Goal: Transaction & Acquisition: Purchase product/service

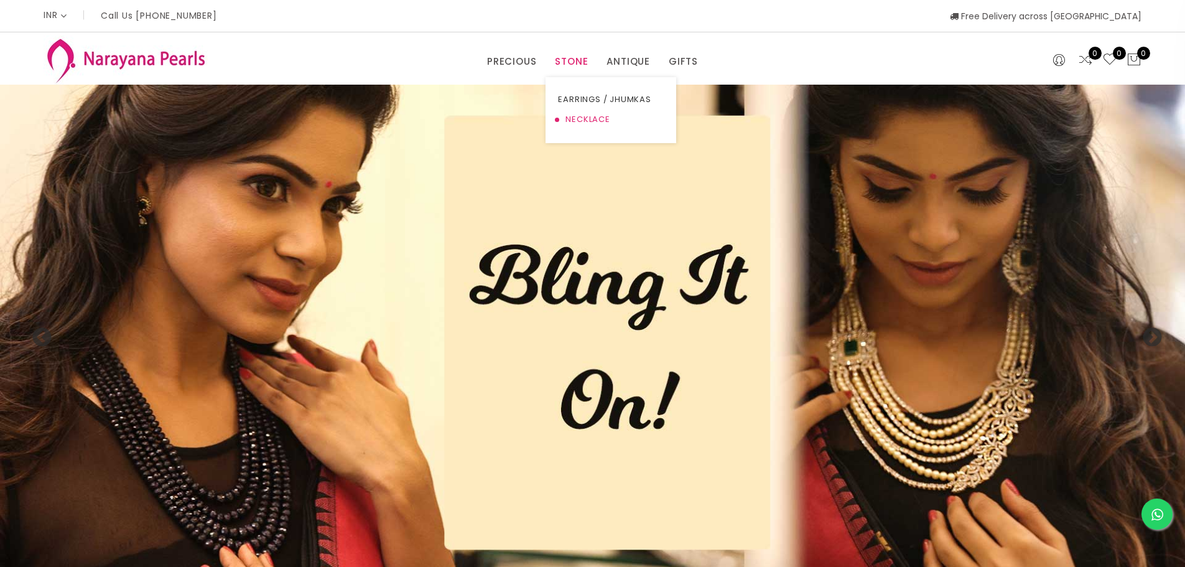
click at [590, 117] on link "NECKLACE" at bounding box center [611, 120] width 106 height 20
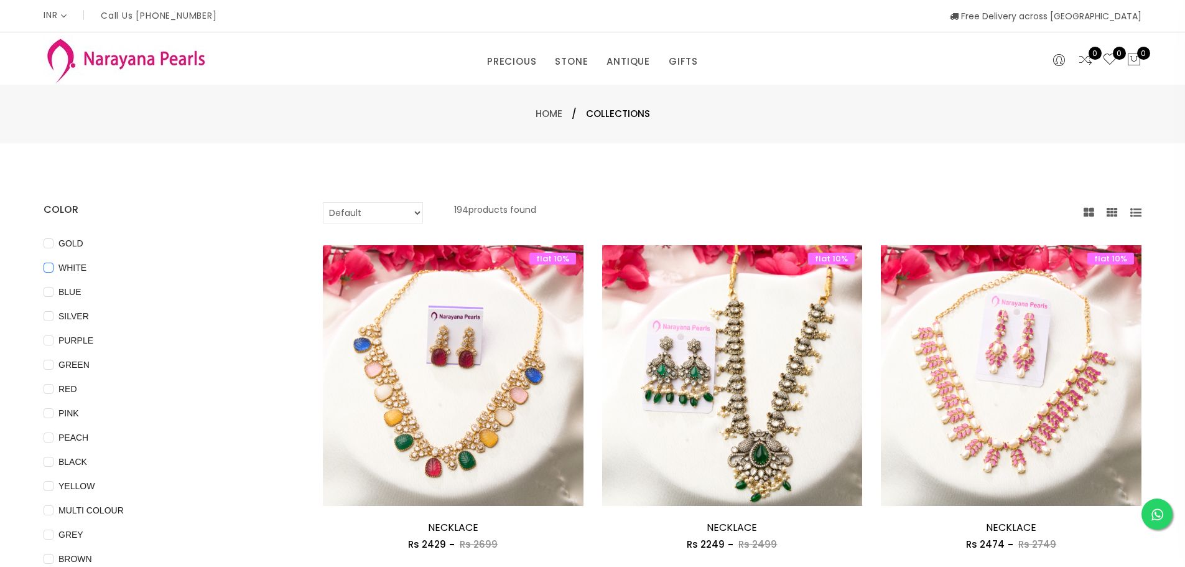
click at [53, 263] on input "WHITE" at bounding box center [49, 277] width 10 height 28
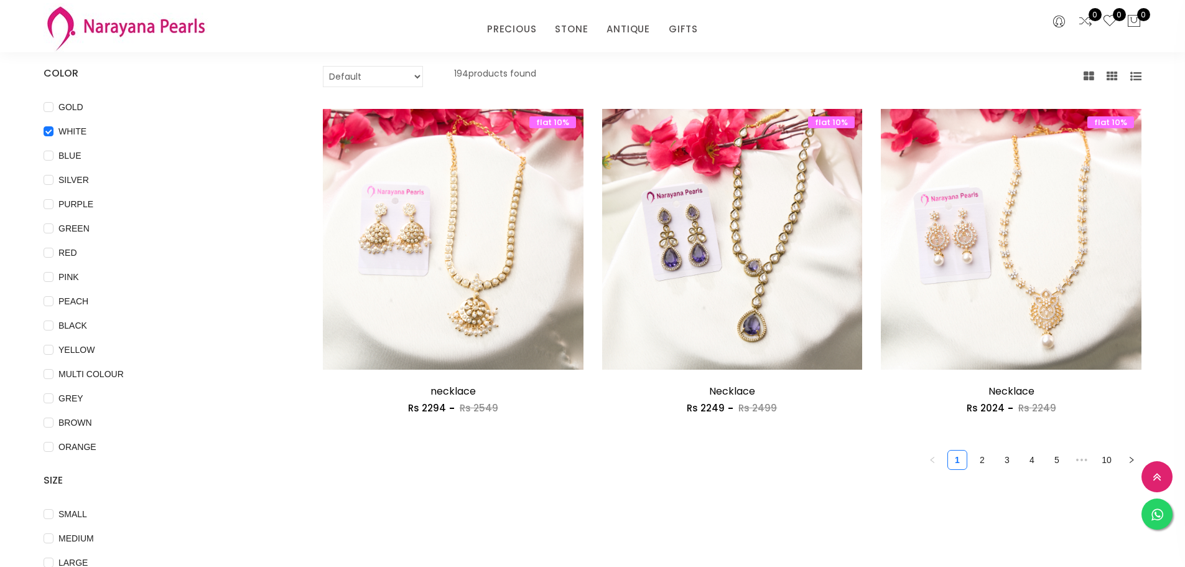
scroll to position [62, 0]
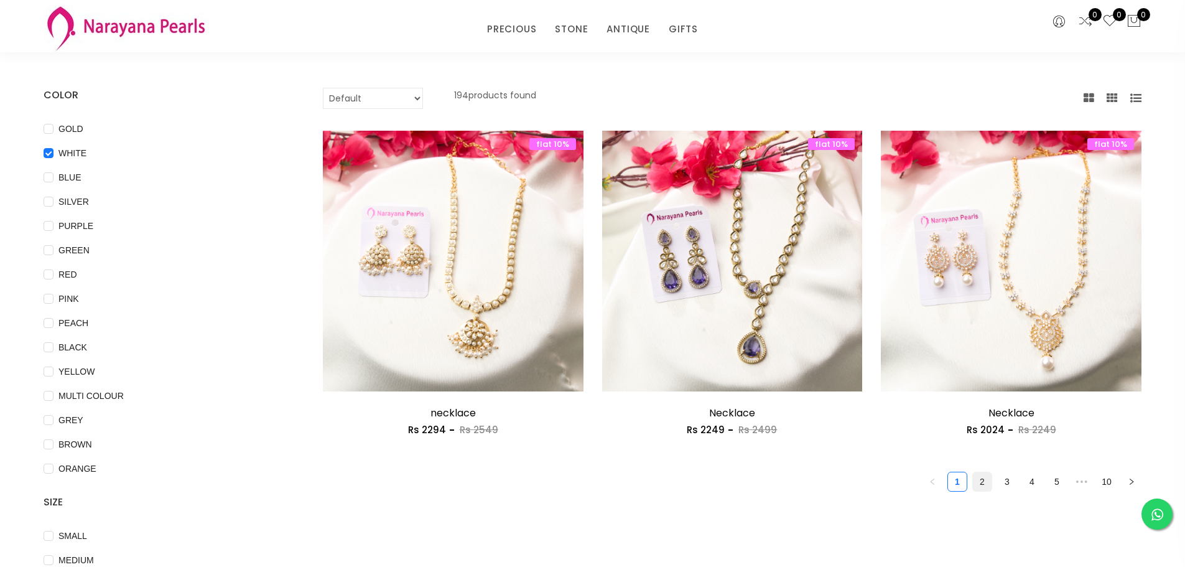
click at [984, 490] on link "2" at bounding box center [982, 481] width 19 height 19
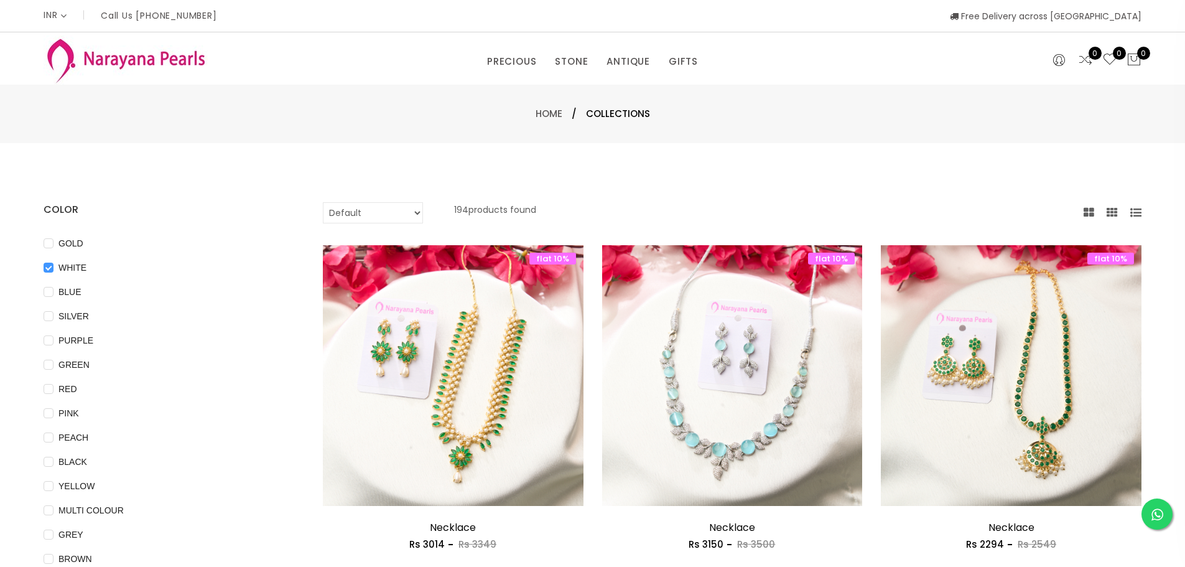
click at [48, 266] on input "WHITE" at bounding box center [49, 277] width 10 height 28
checkbox input "false"
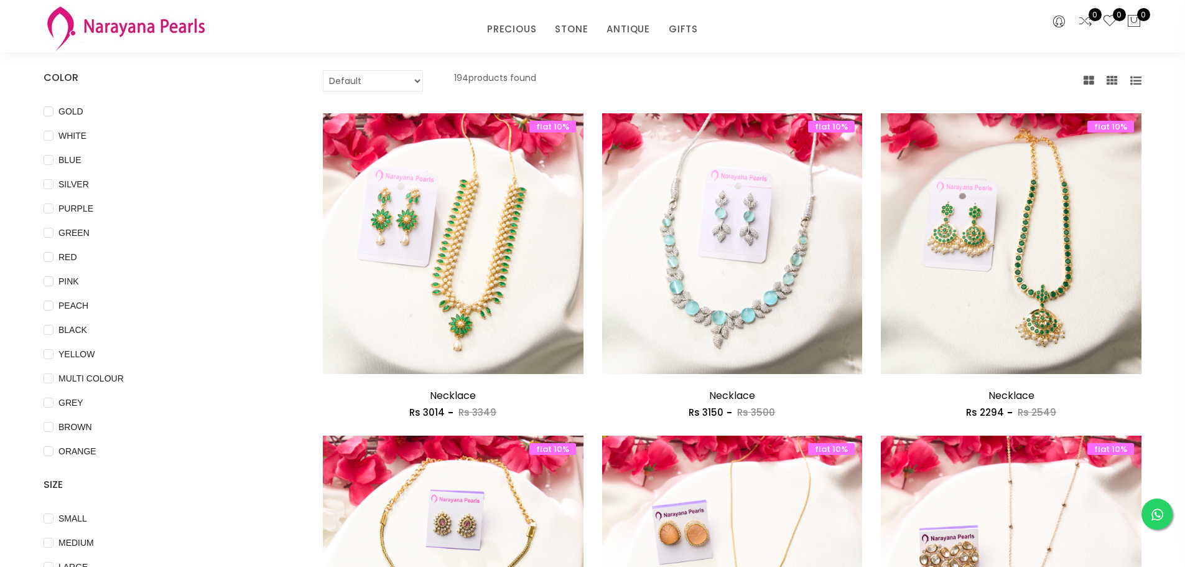
scroll to position [249, 0]
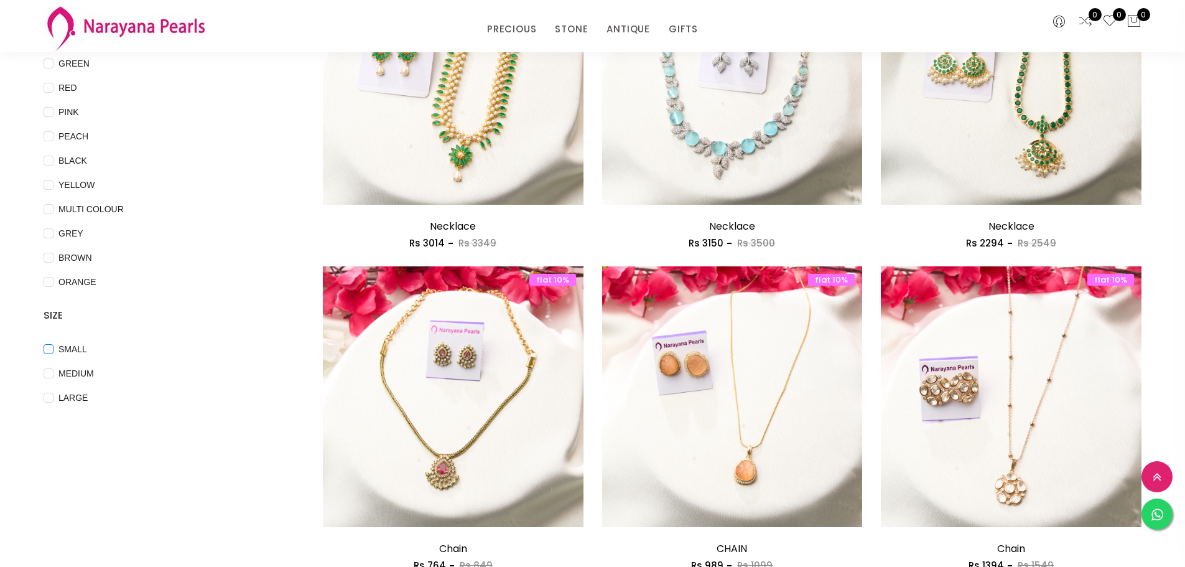
click at [62, 353] on span "SMALL" at bounding box center [73, 349] width 39 height 14
click at [54, 353] on input "SMALL" at bounding box center [49, 358] width 10 height 28
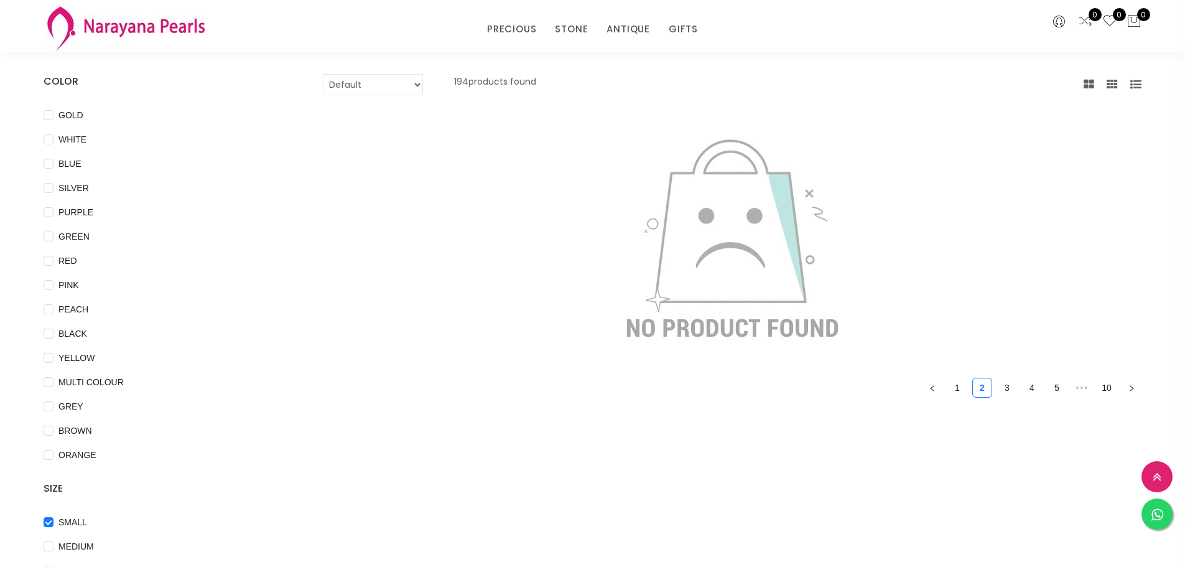
scroll to position [187, 0]
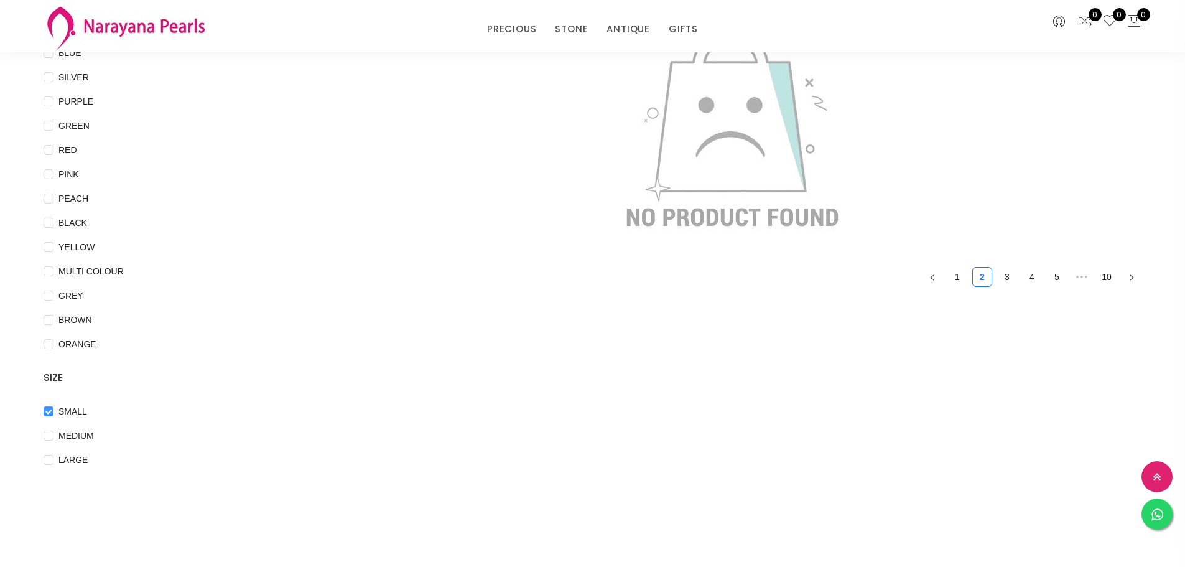
click at [44, 430] on input "SMALL" at bounding box center [49, 420] width 10 height 28
checkbox input "false"
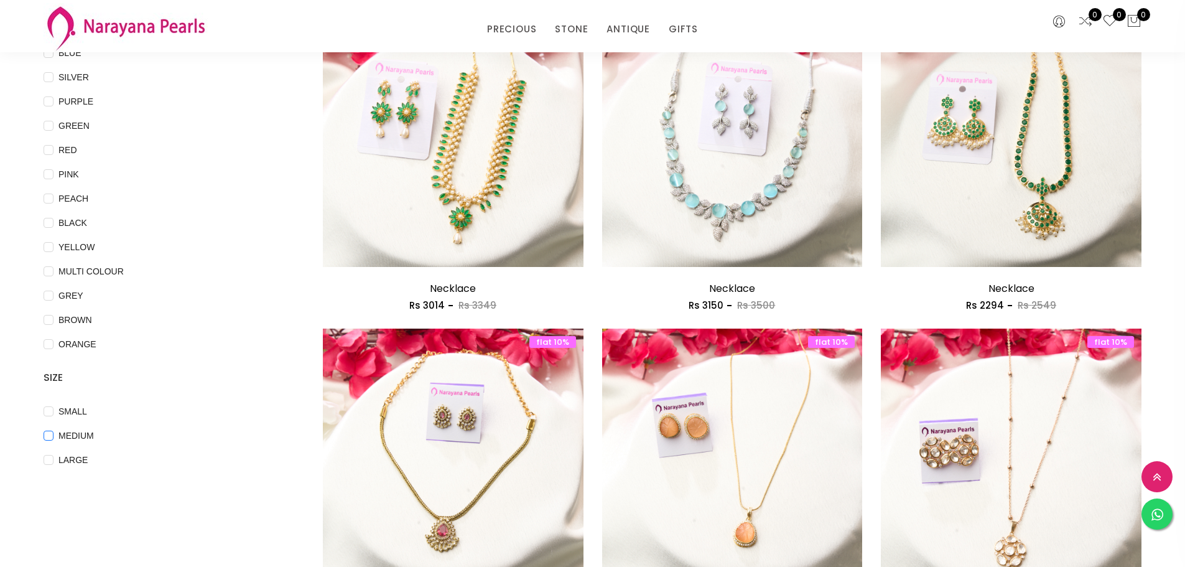
click at [72, 437] on span "MEDIUM" at bounding box center [76, 436] width 45 height 14
click at [54, 437] on input "MEDIUM" at bounding box center [49, 445] width 10 height 28
checkbox input "true"
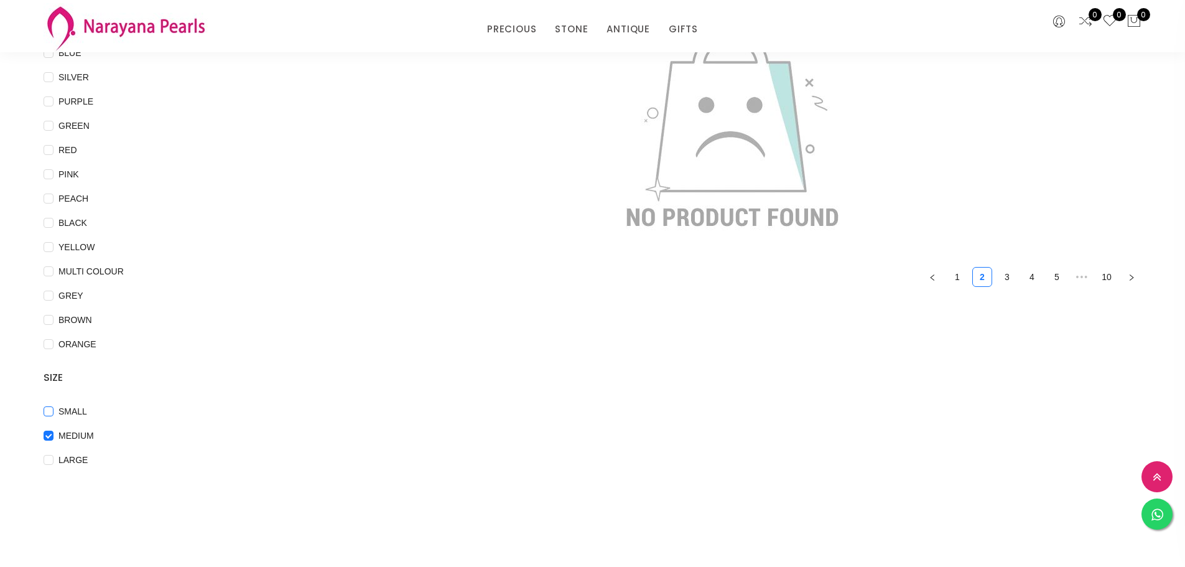
click at [46, 426] on input "SMALL" at bounding box center [49, 420] width 10 height 28
checkbox input "true"
click at [53, 438] on input "MEDIUM" at bounding box center [49, 445] width 10 height 28
checkbox input "false"
click at [52, 413] on input "SMALL" at bounding box center [49, 420] width 10 height 28
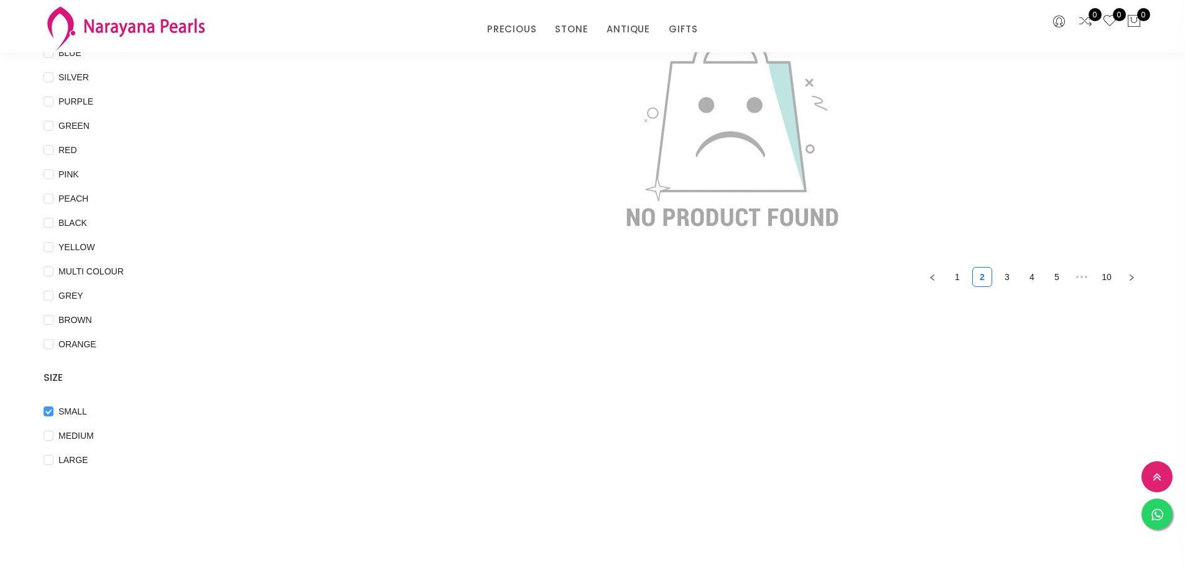
checkbox input "false"
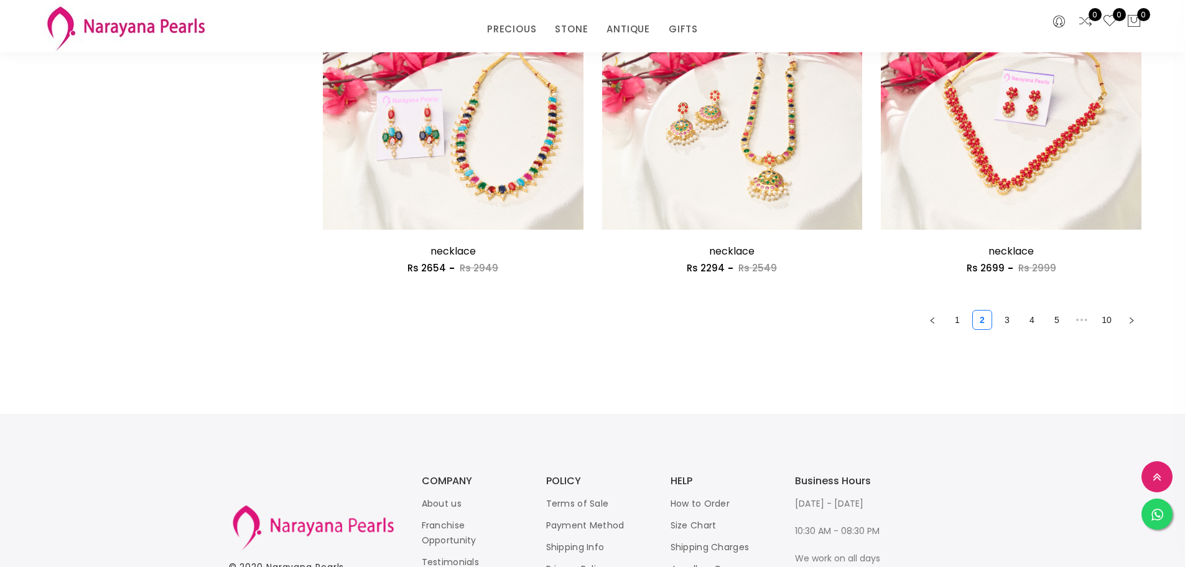
scroll to position [2178, 0]
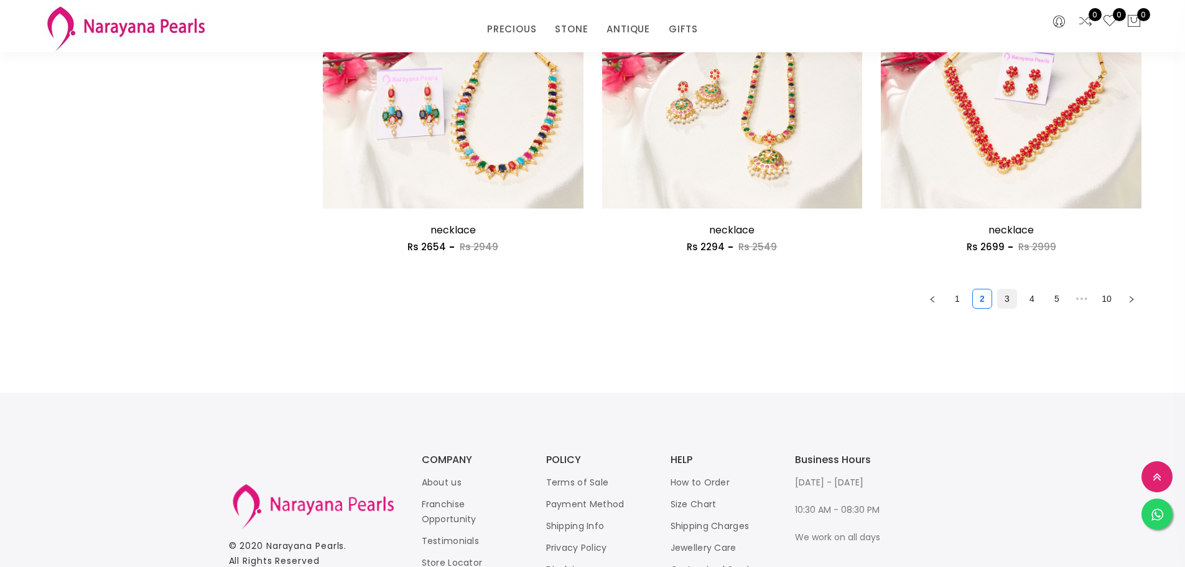
click at [1012, 292] on link "3" at bounding box center [1007, 298] width 19 height 19
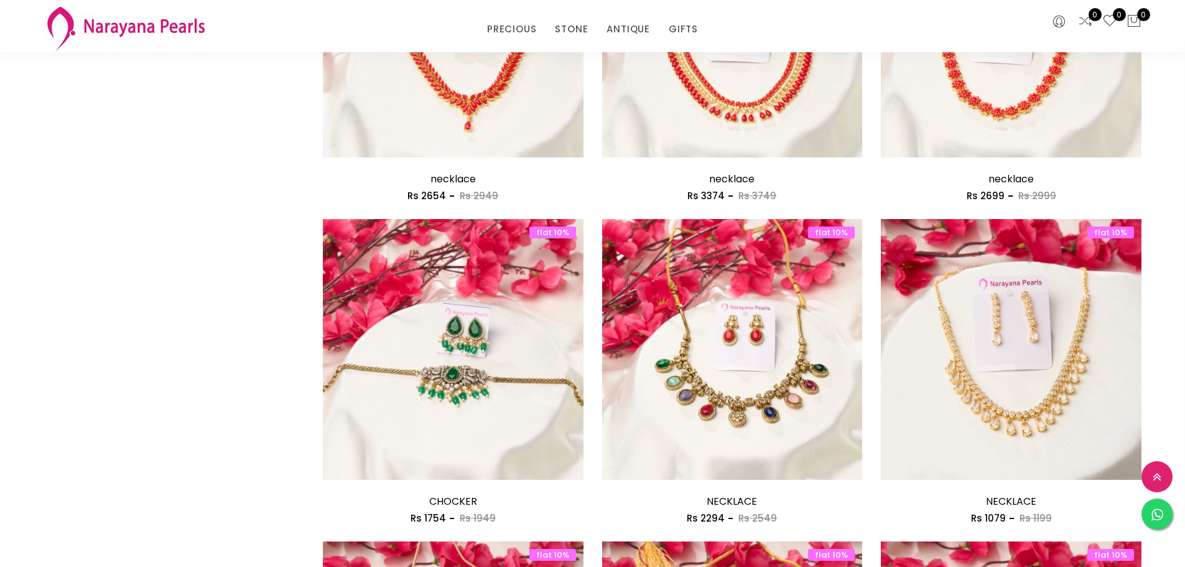
scroll to position [1369, 0]
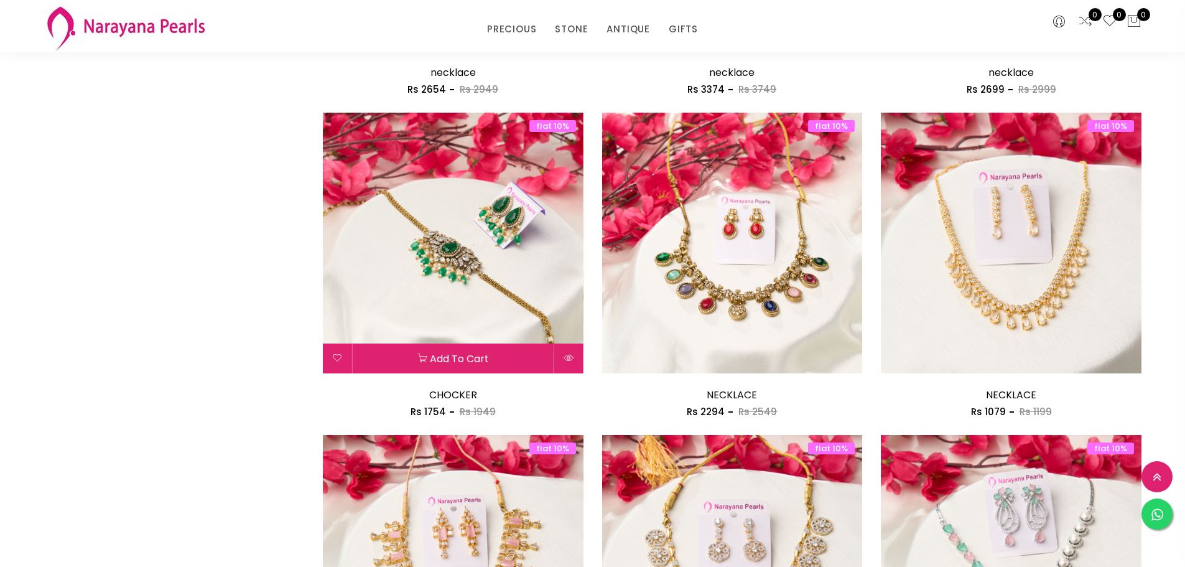
click at [514, 257] on img at bounding box center [453, 243] width 261 height 261
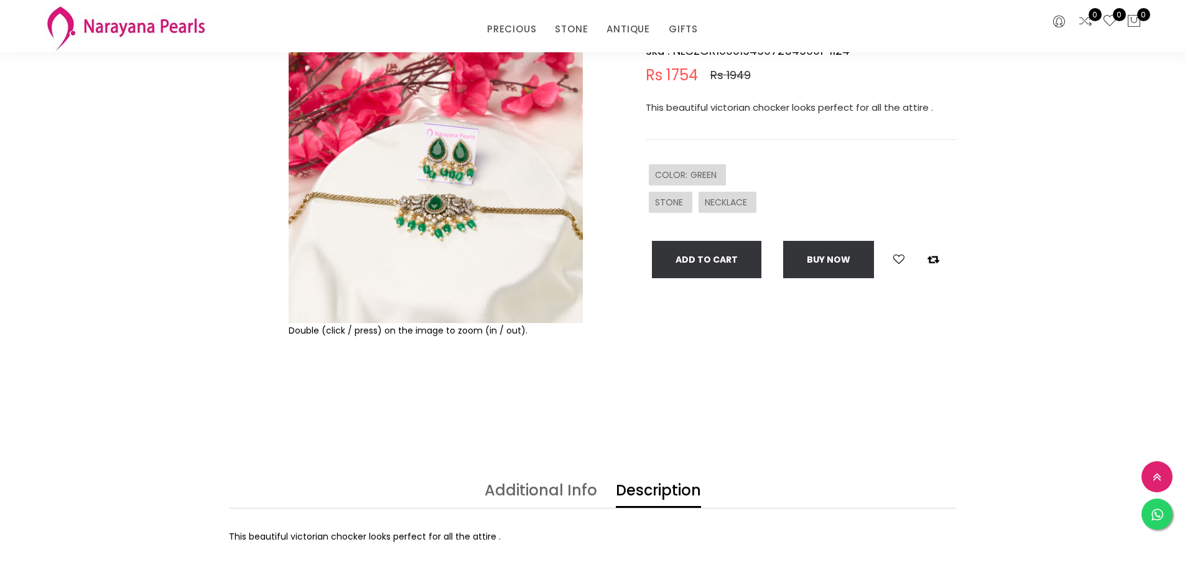
scroll to position [62, 0]
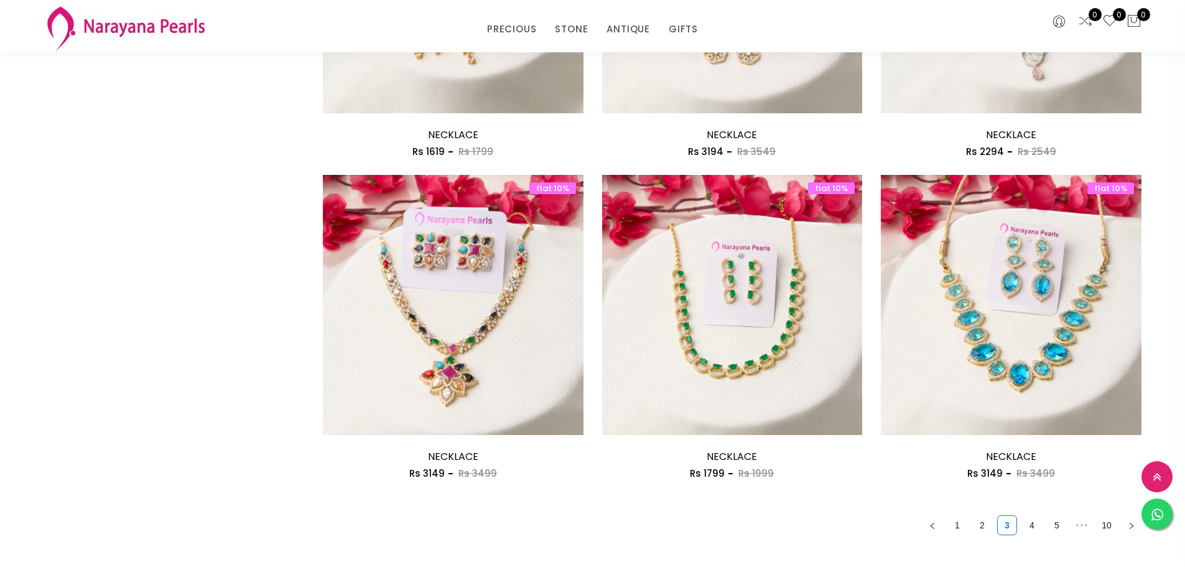
scroll to position [2200, 0]
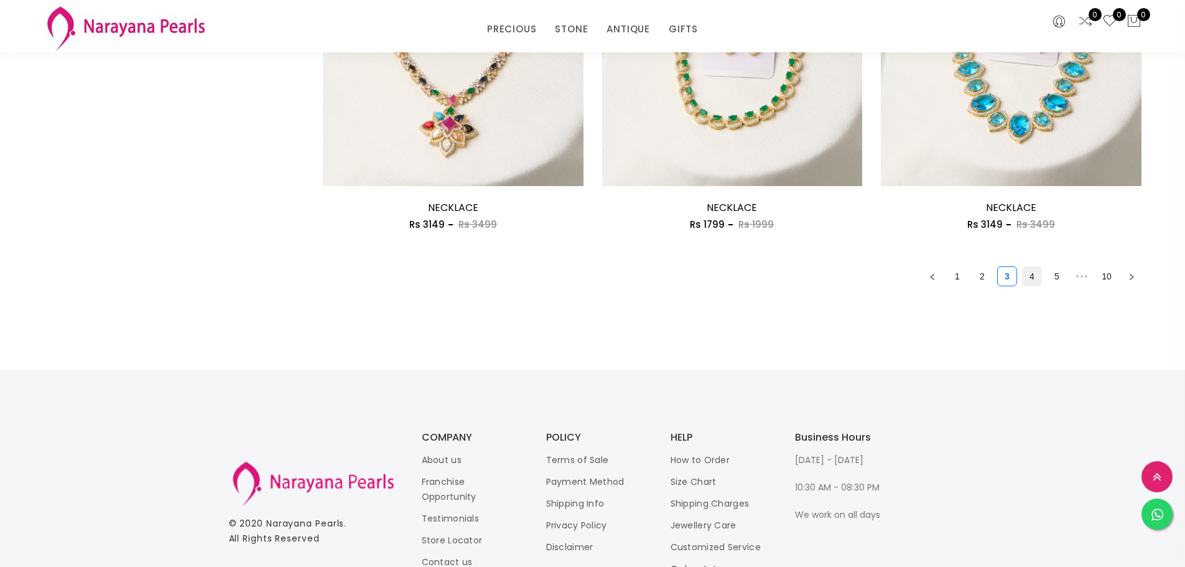
click at [1035, 280] on link "4" at bounding box center [1032, 276] width 19 height 19
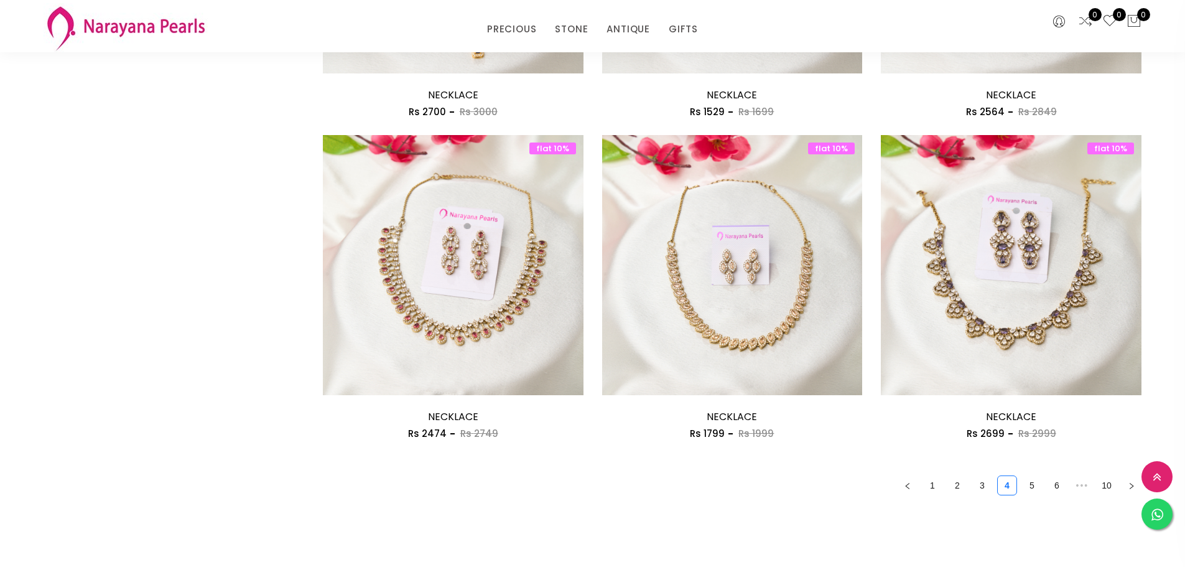
scroll to position [2115, 0]
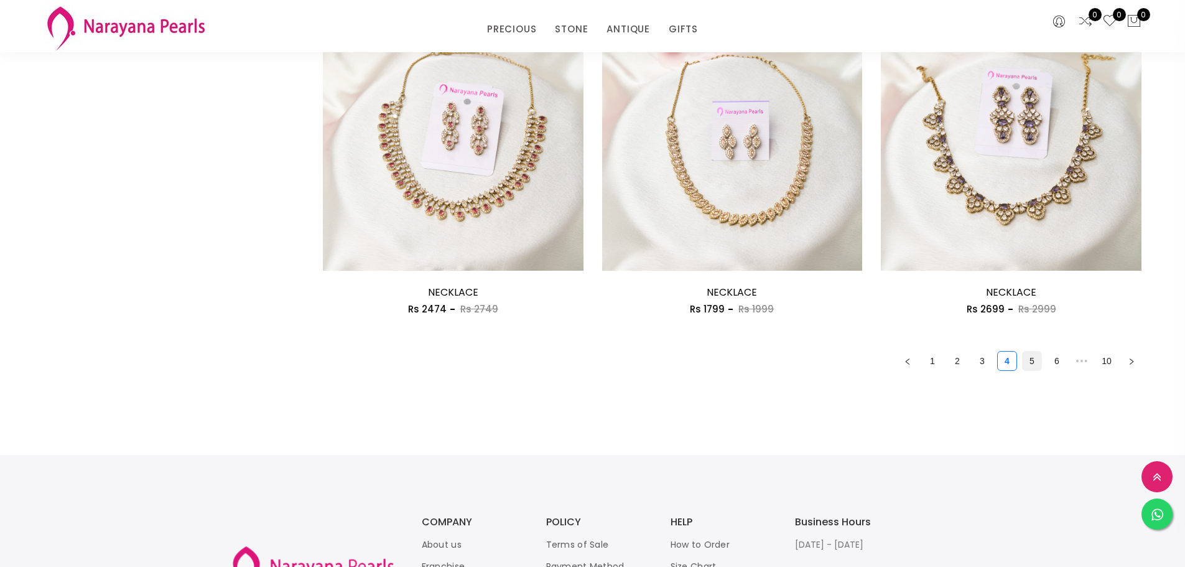
click at [1028, 366] on link "5" at bounding box center [1032, 361] width 19 height 19
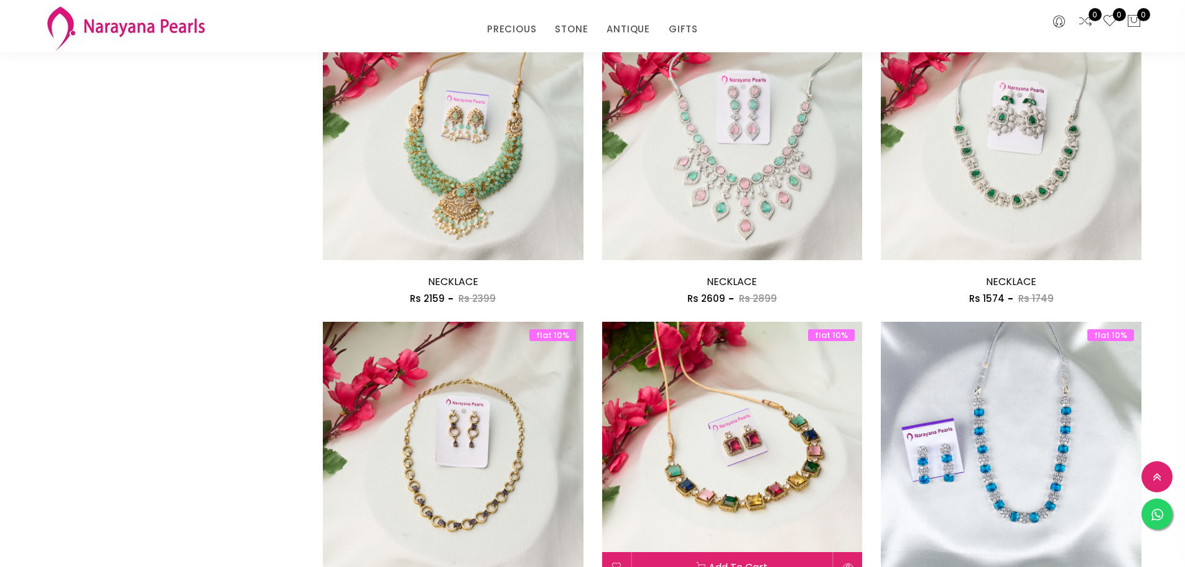
scroll to position [1991, 0]
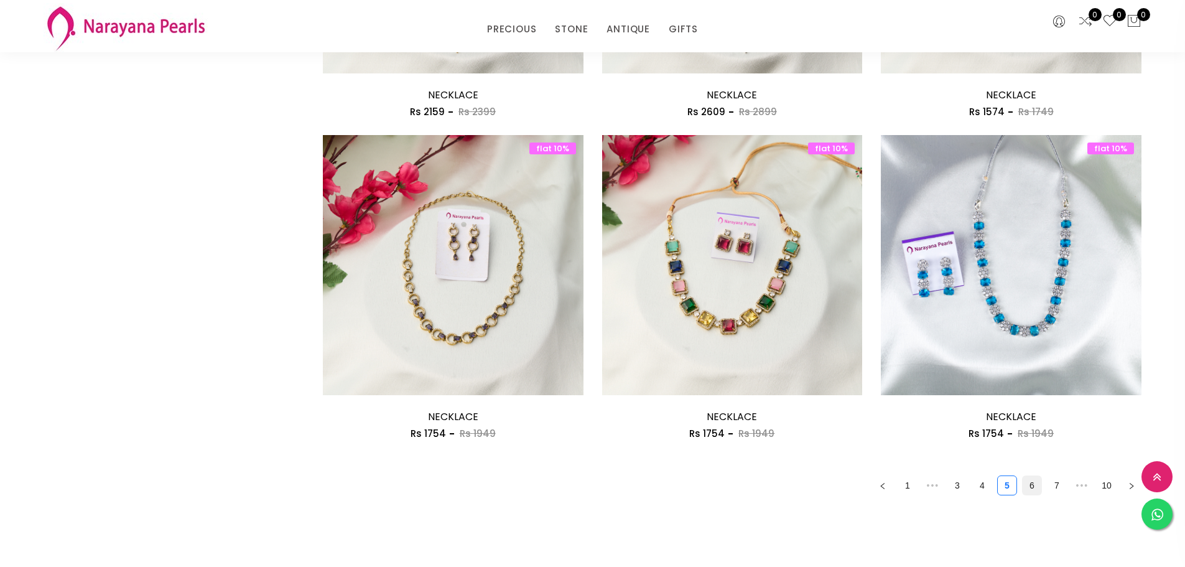
click at [1038, 487] on link "6" at bounding box center [1032, 485] width 19 height 19
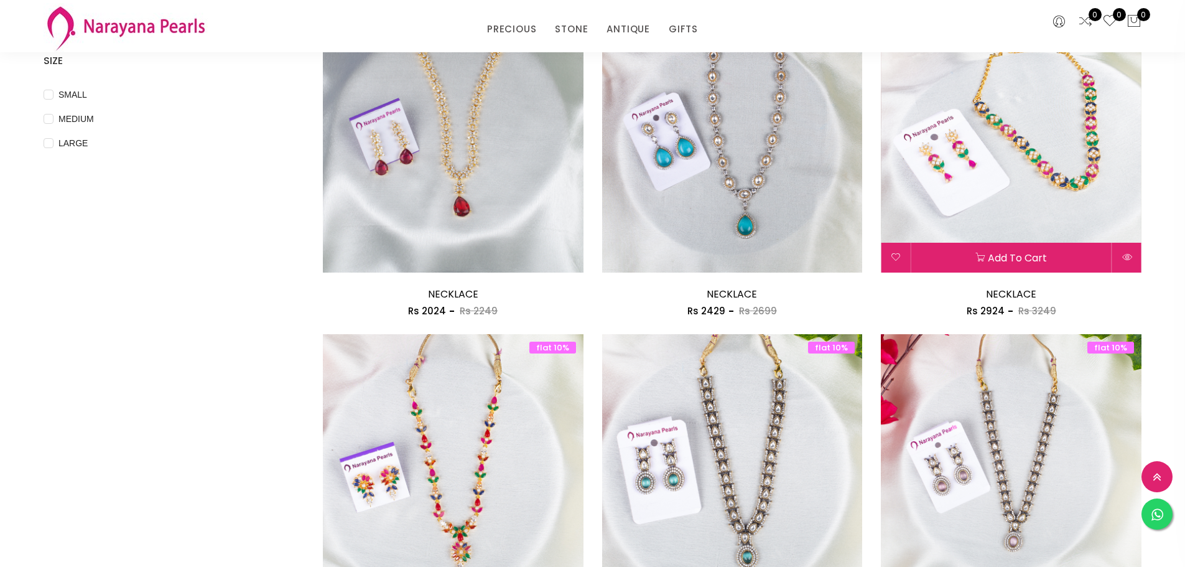
scroll to position [560, 0]
